Goal: Task Accomplishment & Management: Use online tool/utility

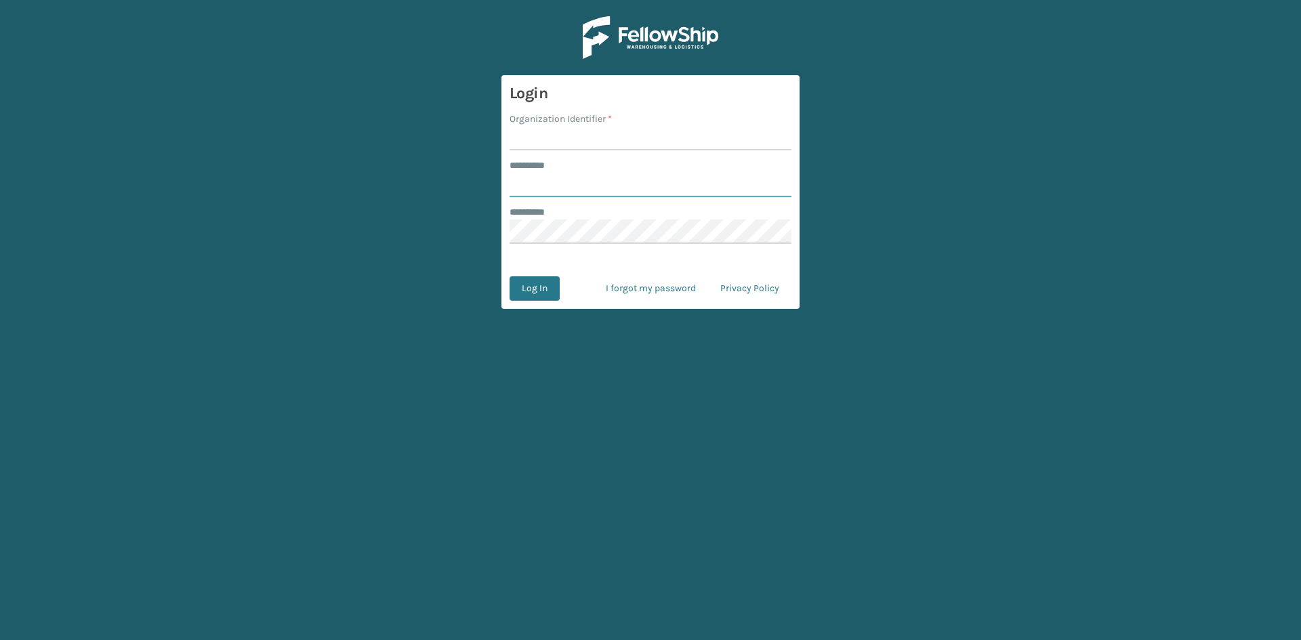
type input "*****"
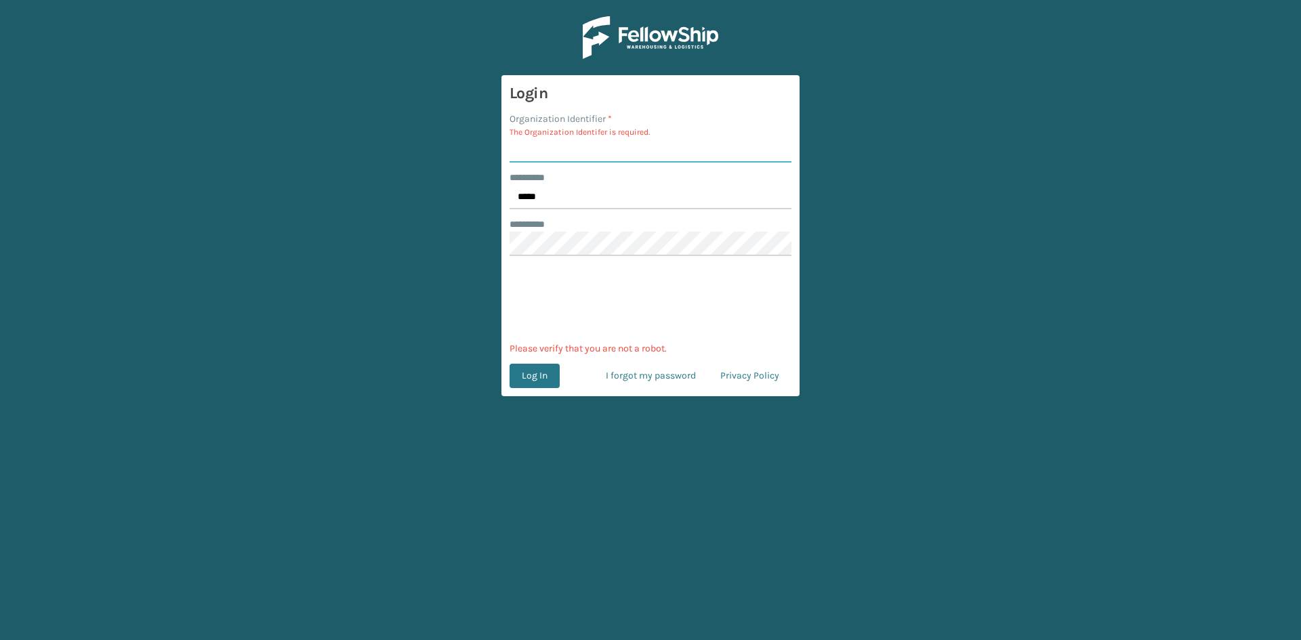
click at [562, 152] on input "Organization Identifier *" at bounding box center [650, 150] width 282 height 24
type input "sleepgeekz"
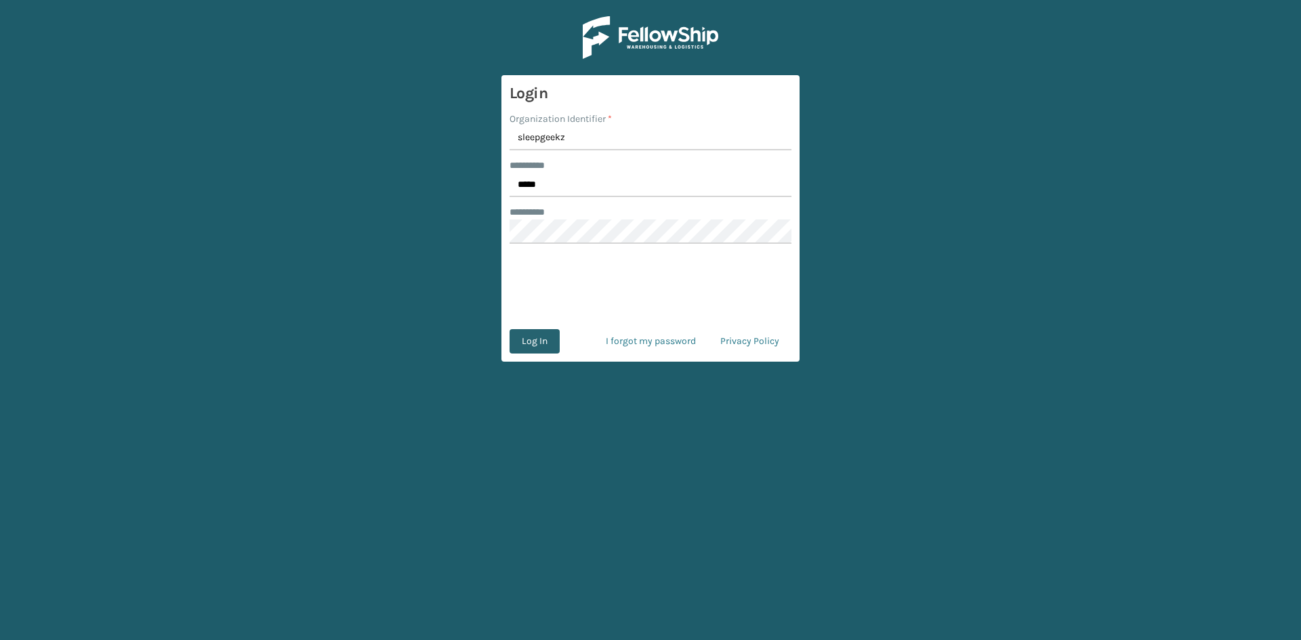
click at [547, 344] on button "Log In" at bounding box center [534, 341] width 50 height 24
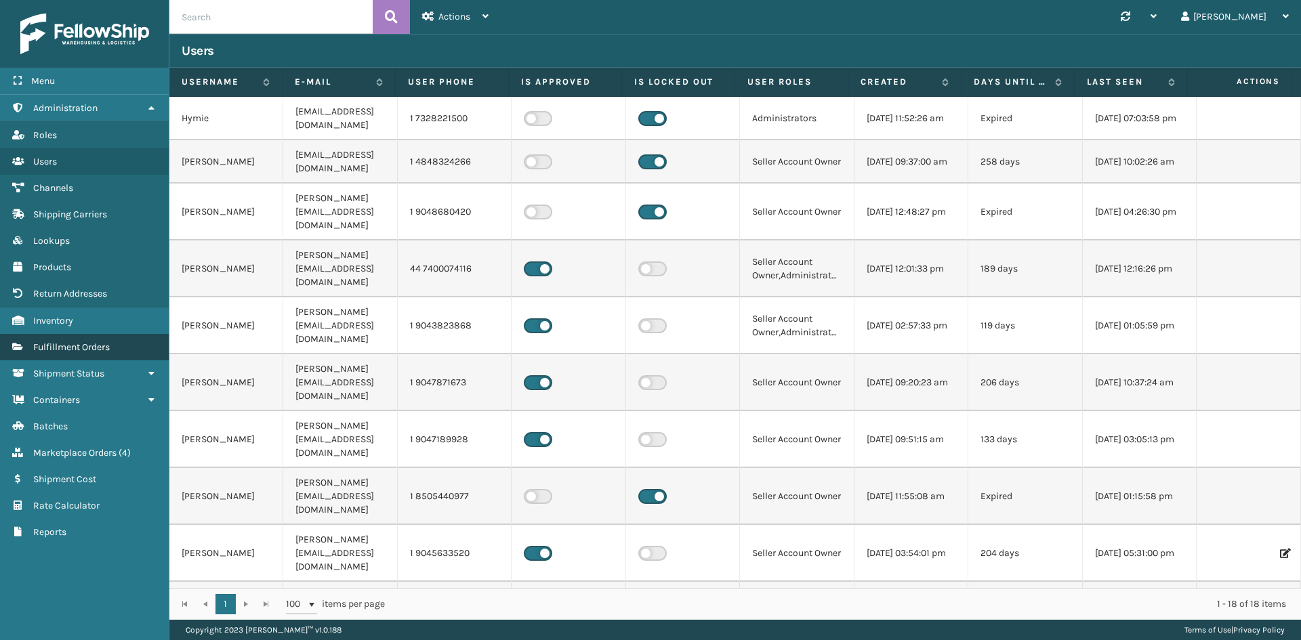
click at [95, 347] on span "Fulfillment Orders" at bounding box center [71, 347] width 77 height 12
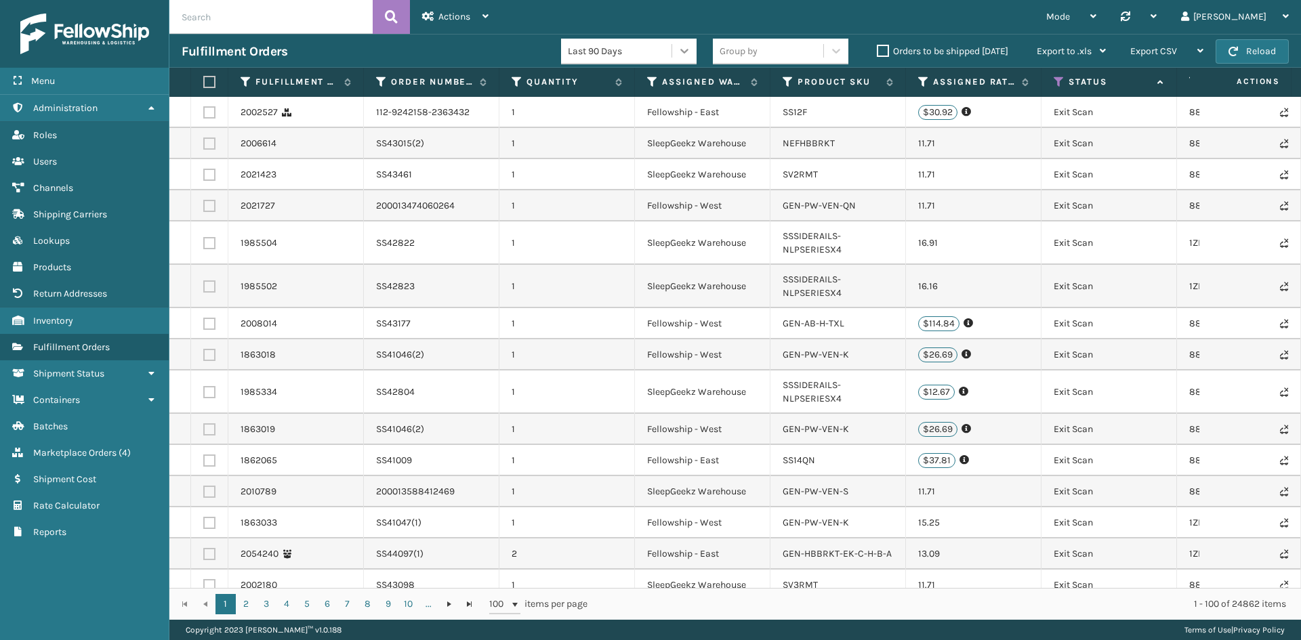
click at [686, 54] on icon at bounding box center [684, 51] width 14 height 14
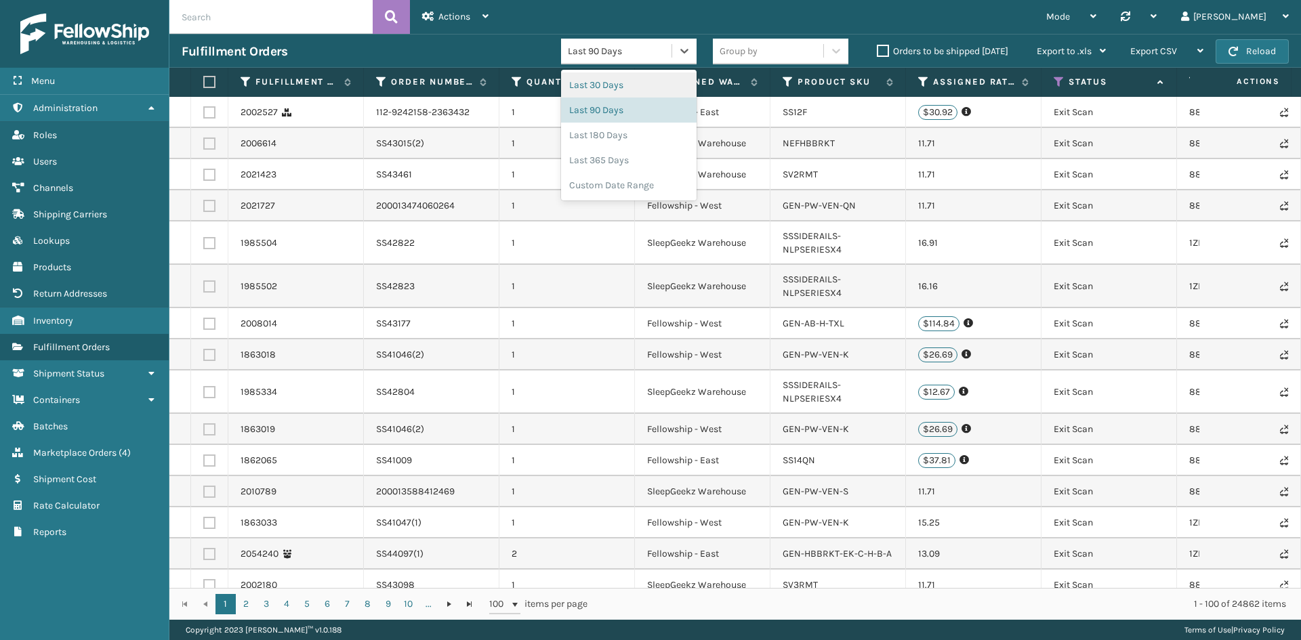
click at [657, 86] on div "Last 30 Days" at bounding box center [628, 84] width 135 height 25
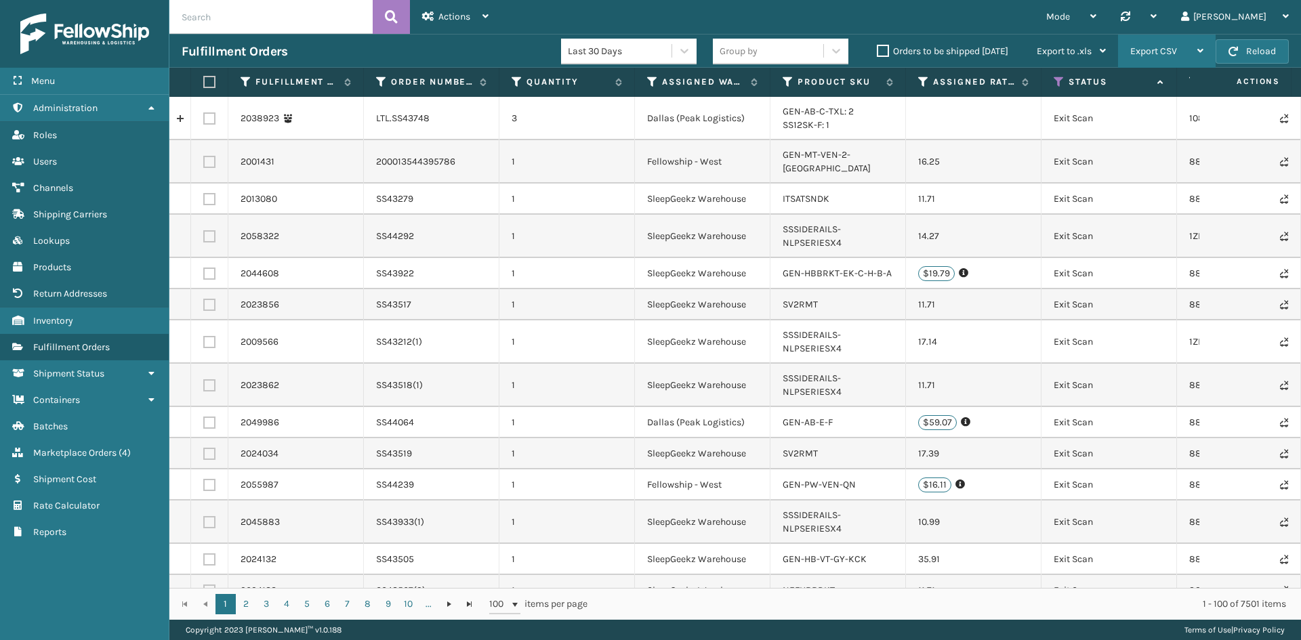
click at [1157, 55] on span "Export CSV" at bounding box center [1153, 51] width 47 height 12
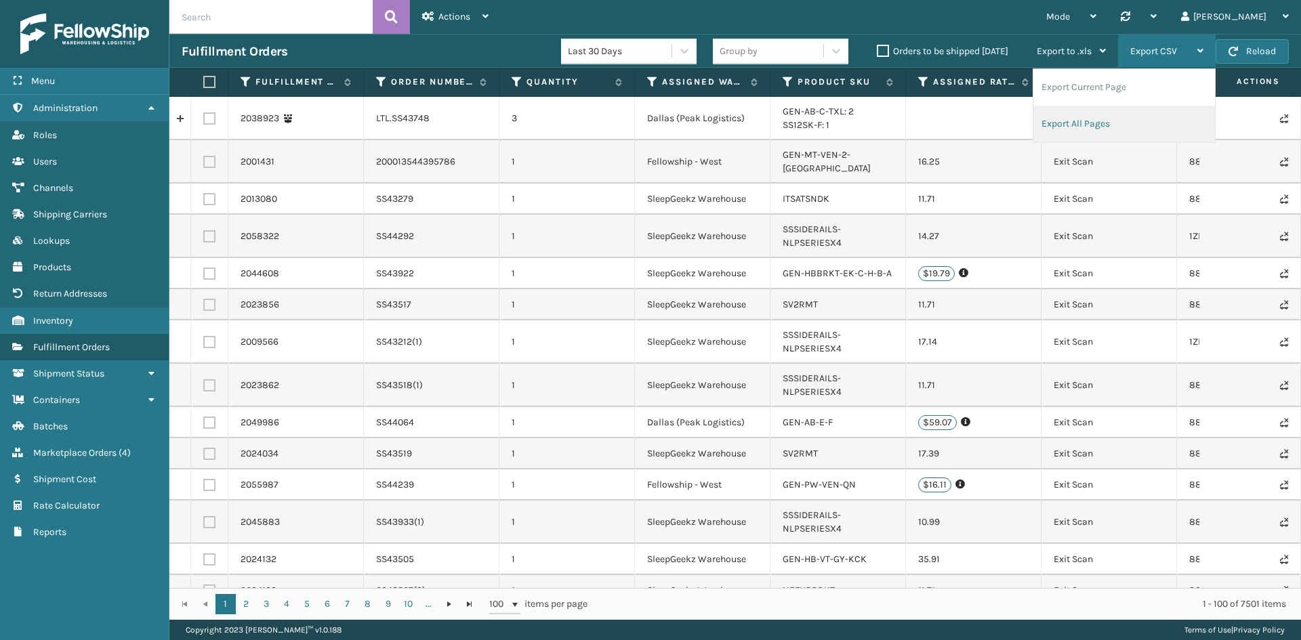
click at [1068, 121] on li "Export All Pages" at bounding box center [1124, 124] width 182 height 37
